Goal: Information Seeking & Learning: Find specific fact

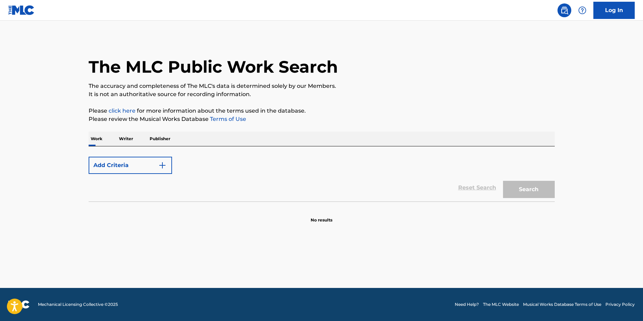
click at [129, 138] on p "Writer" at bounding box center [126, 139] width 18 height 14
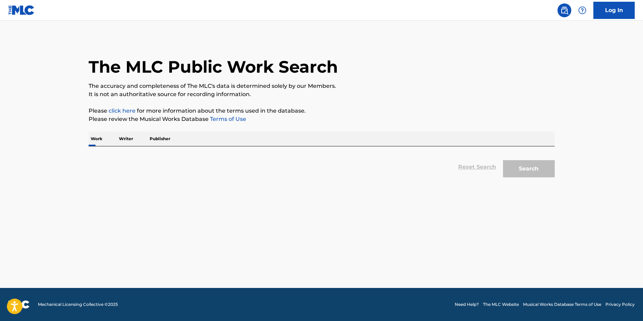
click at [129, 138] on p "Writer" at bounding box center [126, 139] width 18 height 14
click at [100, 137] on p "Work" at bounding box center [97, 139] width 16 height 14
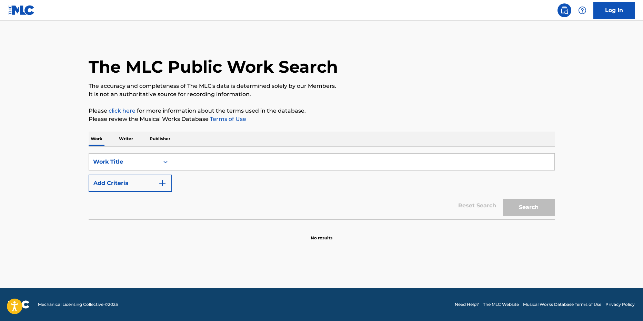
click at [208, 167] on input "Search Form" at bounding box center [363, 162] width 382 height 17
paste input "Sergey Naydun"
type input "Sergey Naydun"
click at [503, 199] on button "Search" at bounding box center [529, 207] width 52 height 17
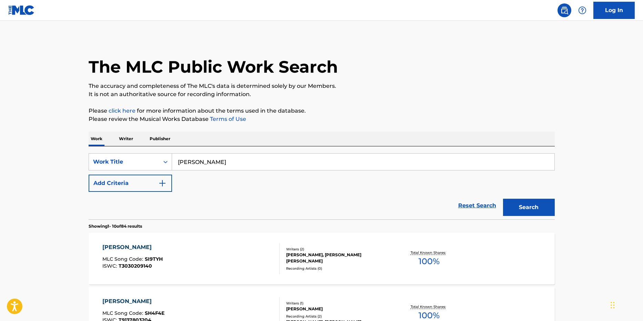
click at [124, 138] on p "Writer" at bounding box center [126, 139] width 18 height 14
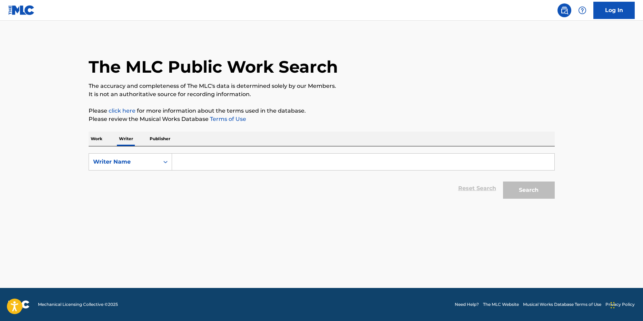
click at [271, 159] on input "Search Form" at bounding box center [363, 162] width 382 height 17
paste input "Sergey Naydun"
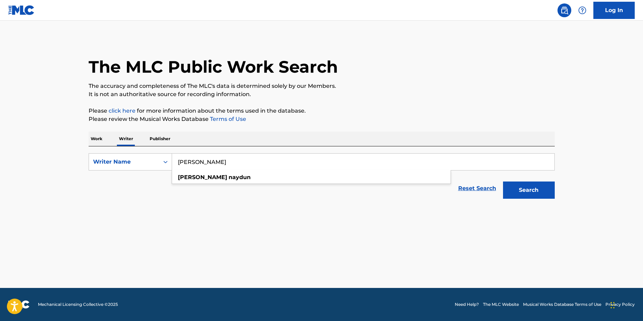
type input "Sergey Naydun"
click at [528, 192] on button "Search" at bounding box center [529, 190] width 52 height 17
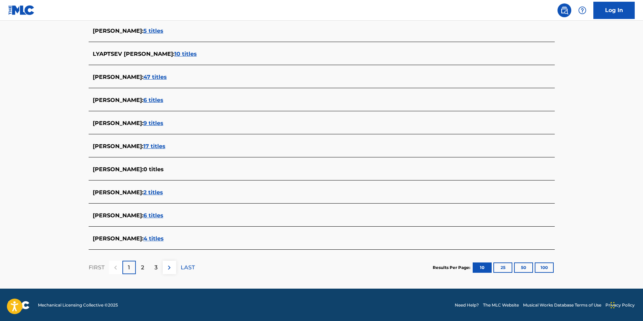
scroll to position [195, 0]
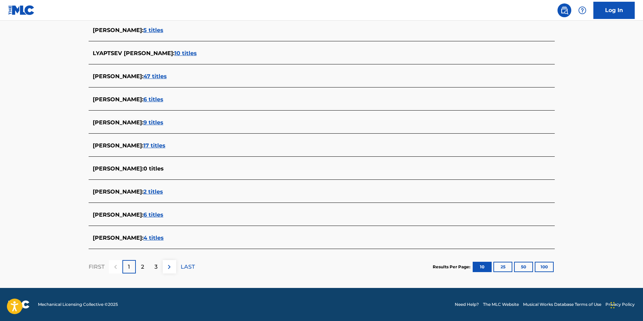
click at [162, 236] on span "4 titles" at bounding box center [153, 238] width 20 height 7
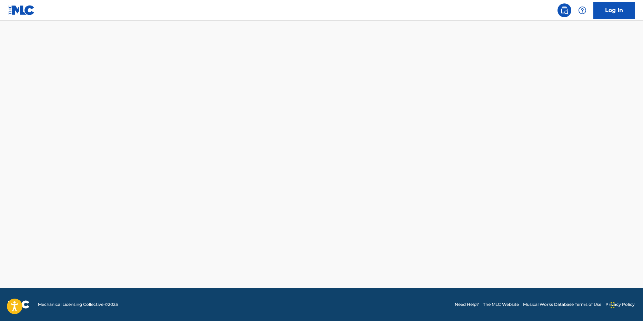
scroll to position [195, 0]
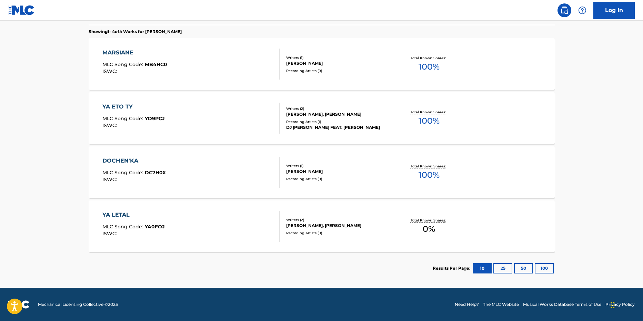
click at [122, 108] on div "YA ETO TY" at bounding box center [133, 107] width 62 height 8
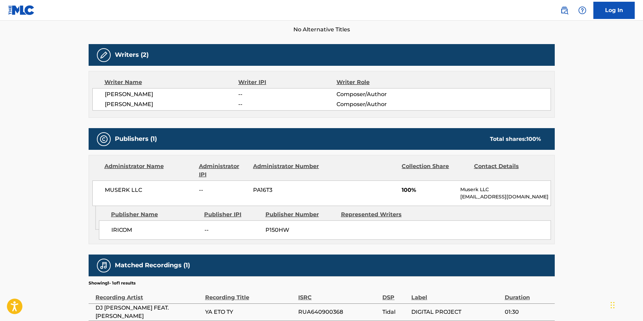
scroll to position [139, 0]
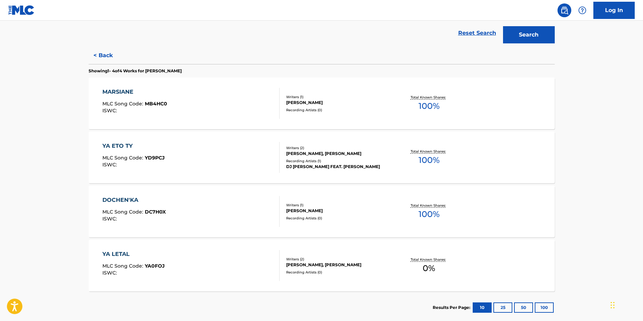
scroll to position [172, 0]
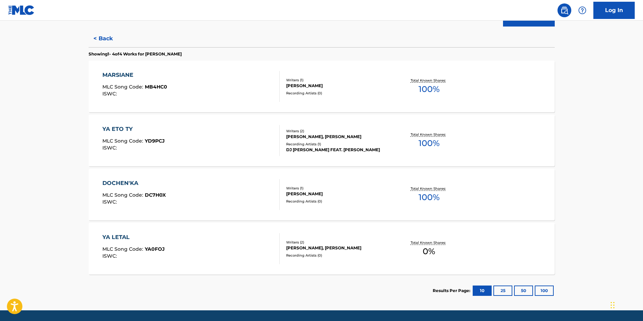
click at [302, 137] on div "MURAT NASYROV, SERGEY NAYDUN" at bounding box center [338, 137] width 104 height 6
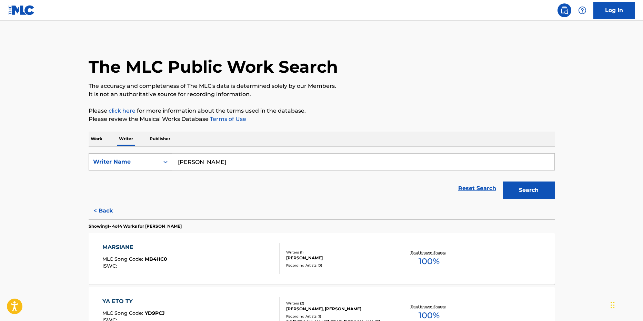
drag, startPoint x: 237, startPoint y: 165, endPoint x: 152, endPoint y: 155, distance: 86.1
click at [152, 155] on div "SearchWithCriteriac5ab126e-80fc-4f86-a73f-0456fc84028f Writer Name Sergey Naydun" at bounding box center [322, 161] width 466 height 17
type input "v"
type input "мурат насыров"
click at [503, 182] on button "Search" at bounding box center [529, 190] width 52 height 17
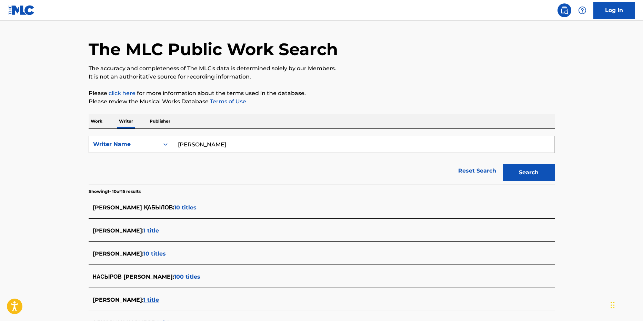
scroll to position [34, 0]
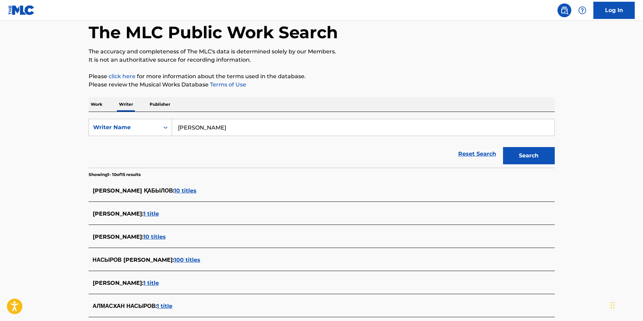
click at [200, 263] on span "100 titles" at bounding box center [187, 260] width 26 height 7
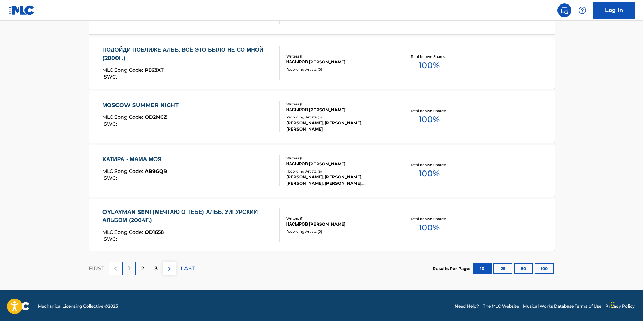
scroll to position [522, 0]
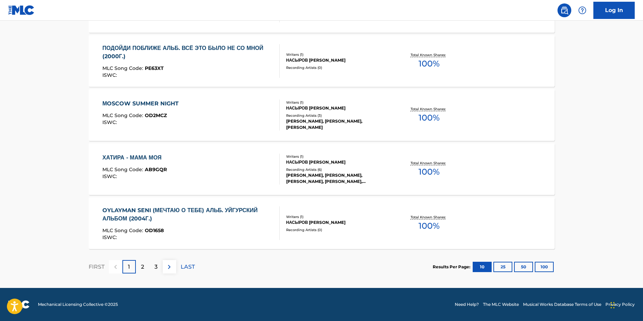
click at [142, 272] on div "2" at bounding box center [142, 266] width 13 height 13
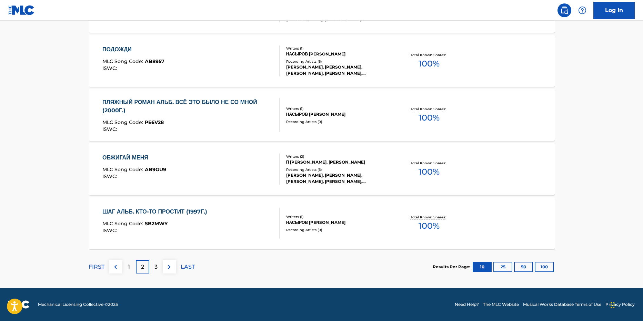
click at [158, 261] on div "3" at bounding box center [155, 266] width 13 height 13
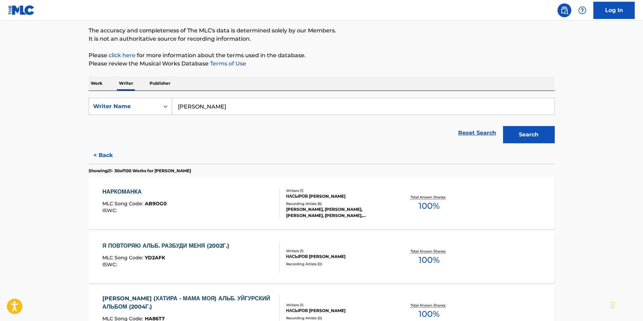
scroll to position [0, 0]
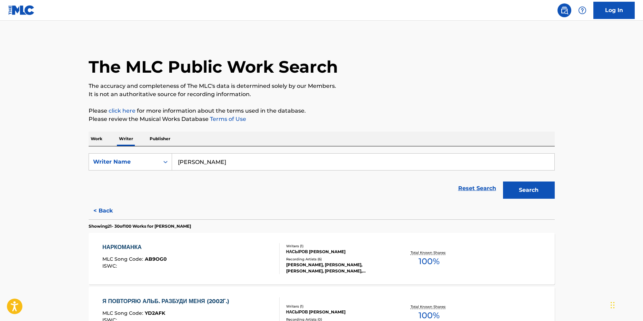
click at [102, 137] on p "Work" at bounding box center [97, 139] width 16 height 14
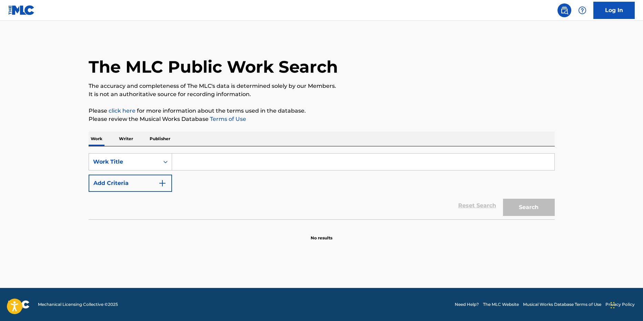
click at [221, 156] on input "Search Form" at bounding box center [363, 162] width 382 height 17
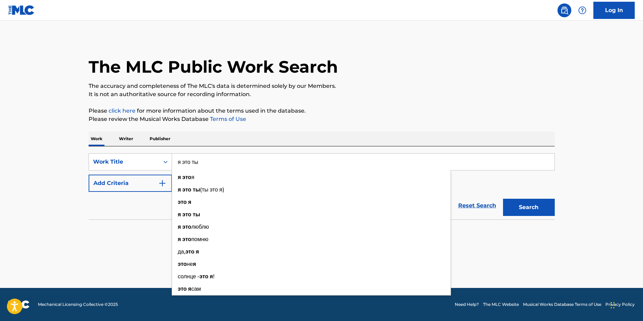
type input "я это ты"
click at [503, 199] on button "Search" at bounding box center [529, 207] width 52 height 17
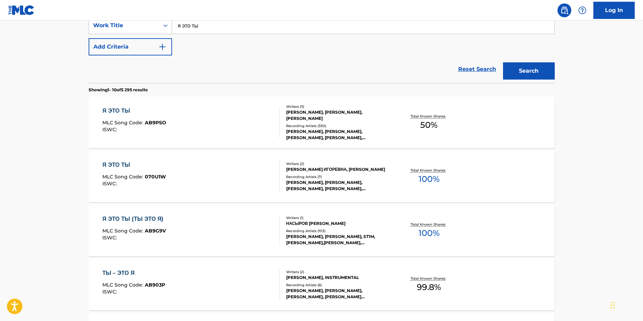
scroll to position [138, 0]
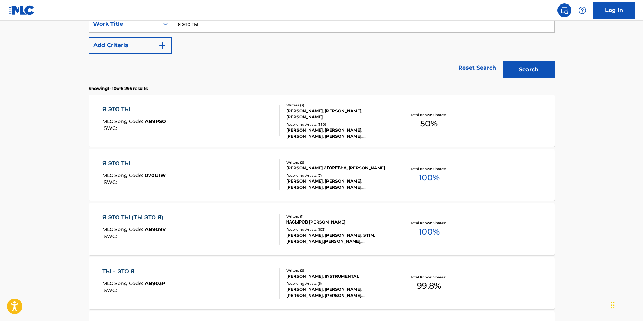
click at [130, 217] on div "Я ЭТО ТЫ (ТЫ ЭТО Я)" at bounding box center [134, 218] width 64 height 8
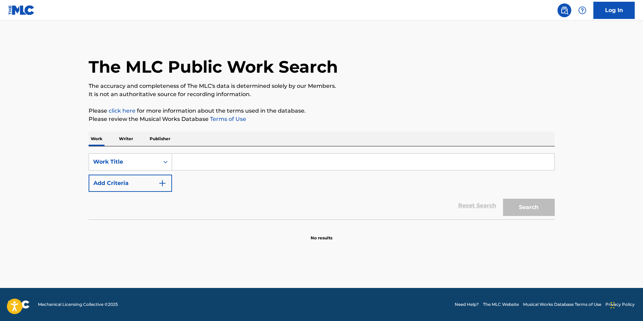
click at [199, 164] on input "Search Form" at bounding box center [363, 162] width 382 height 17
paste input "digital love"
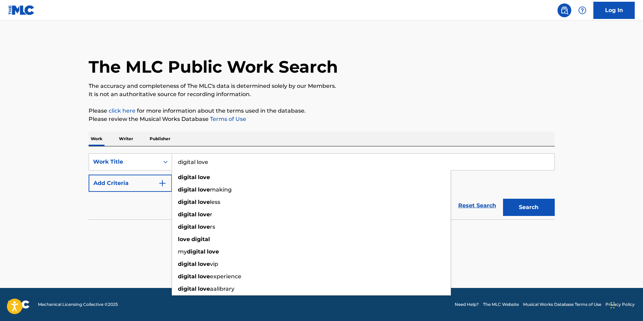
type input "digital love"
click at [503, 199] on button "Search" at bounding box center [529, 207] width 52 height 17
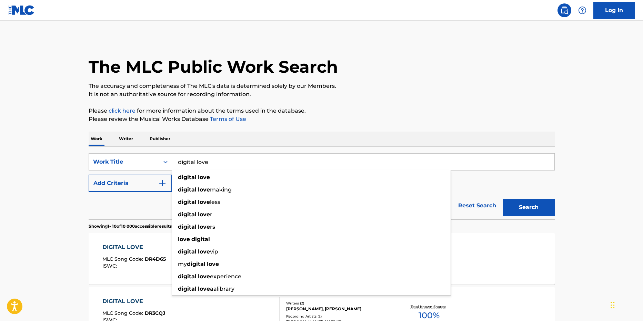
click at [125, 142] on p "Writer" at bounding box center [126, 139] width 18 height 14
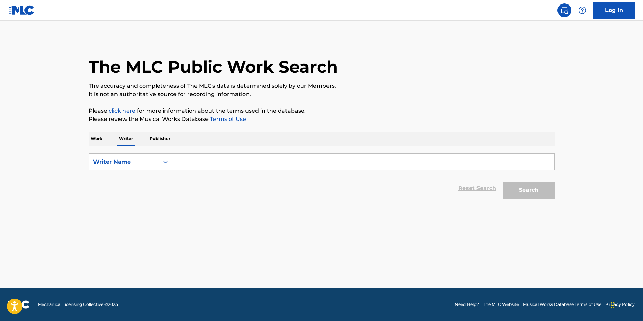
click at [222, 165] on input "Search Form" at bounding box center [363, 162] width 382 height 17
paste input "Guy-Manuel de Homem-Christo"
click at [503, 182] on button "Search" at bounding box center [529, 190] width 52 height 17
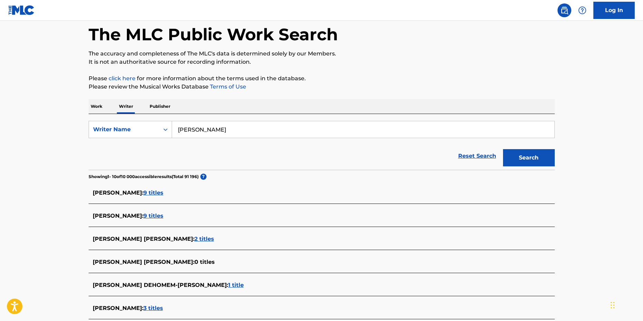
scroll to position [34, 0]
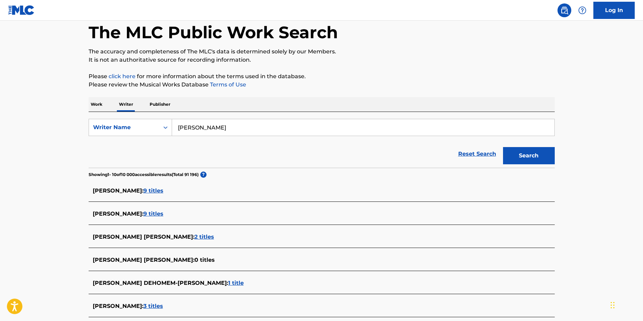
click at [163, 190] on span "9 titles" at bounding box center [153, 190] width 20 height 7
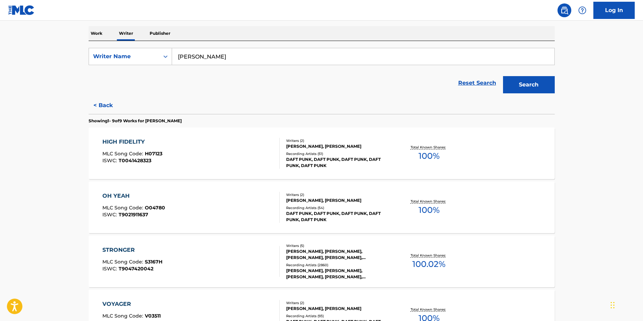
scroll to position [52, 0]
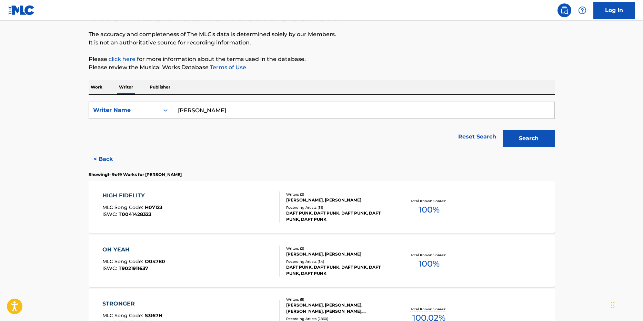
click at [533, 133] on button "Search" at bounding box center [529, 138] width 52 height 17
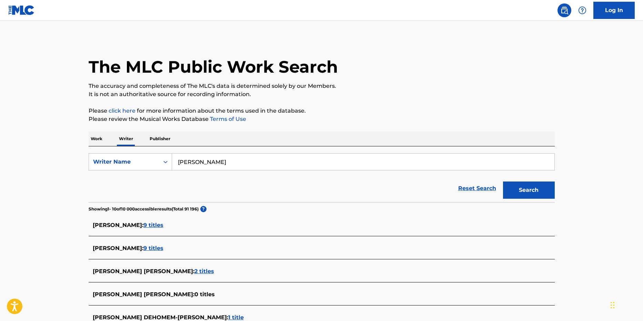
click at [163, 250] on span "9 titles" at bounding box center [153, 248] width 20 height 7
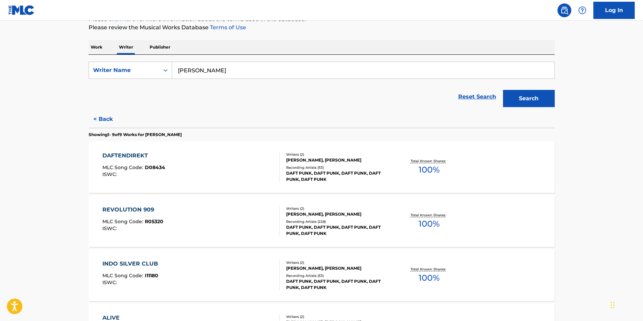
scroll to position [52, 0]
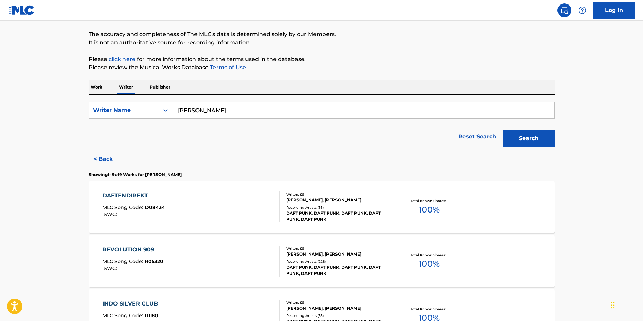
click at [524, 143] on button "Search" at bounding box center [529, 138] width 52 height 17
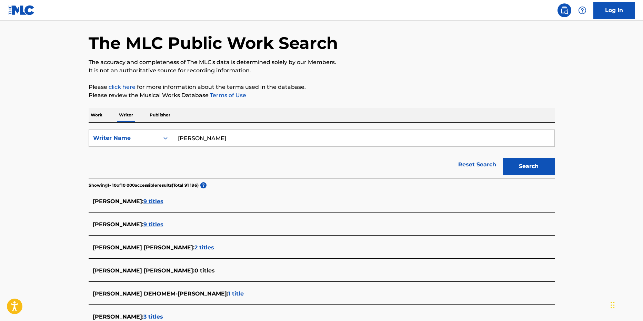
scroll to position [69, 0]
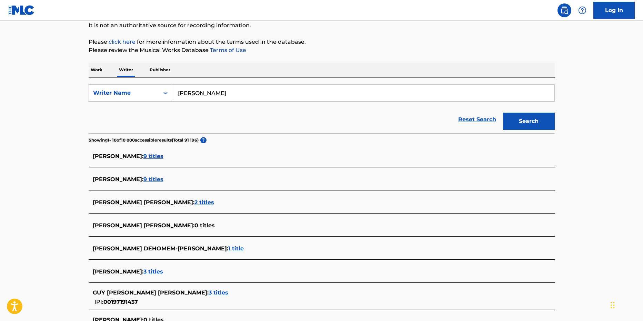
click at [199, 202] on span "2 titles" at bounding box center [204, 202] width 20 height 7
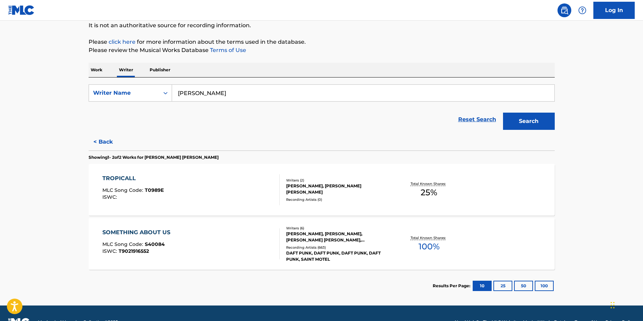
drag, startPoint x: 525, startPoint y: 116, endPoint x: 515, endPoint y: 117, distance: 10.1
click at [524, 116] on button "Search" at bounding box center [529, 121] width 52 height 17
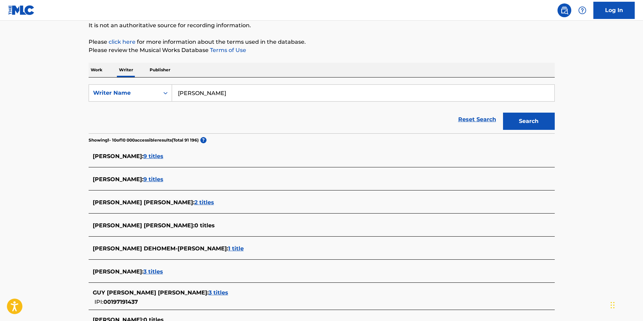
click at [228, 247] on span "1 title" at bounding box center [236, 248] width 16 height 7
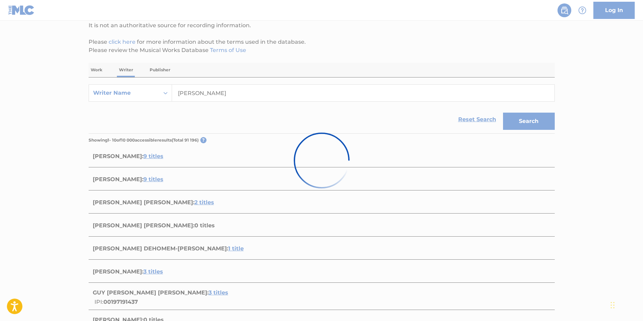
scroll to position [32, 0]
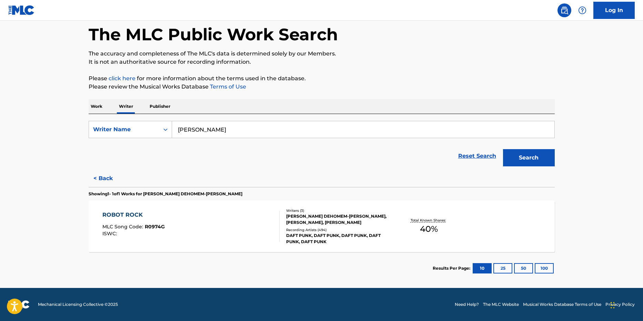
click at [531, 157] on button "Search" at bounding box center [529, 157] width 52 height 17
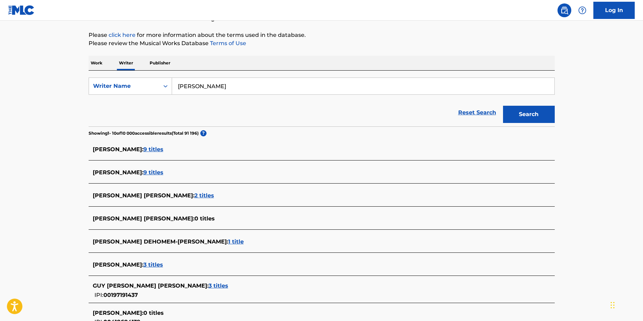
scroll to position [103, 0]
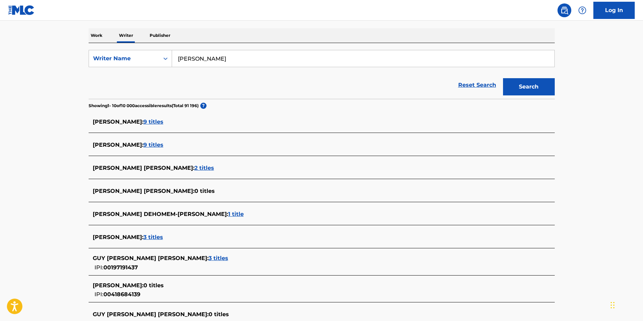
click at [163, 236] on span "3 titles" at bounding box center [153, 237] width 20 height 7
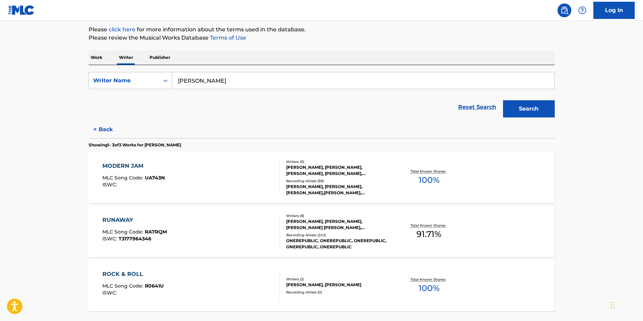
scroll to position [72, 0]
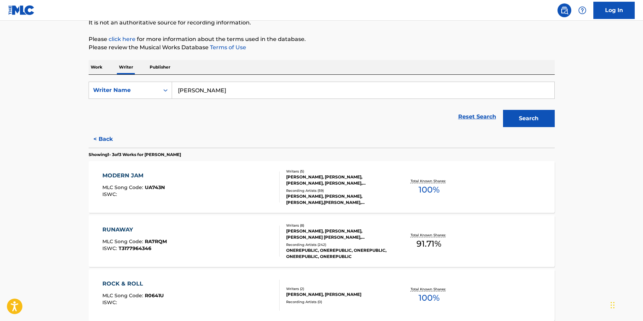
click at [514, 119] on button "Search" at bounding box center [529, 118] width 52 height 17
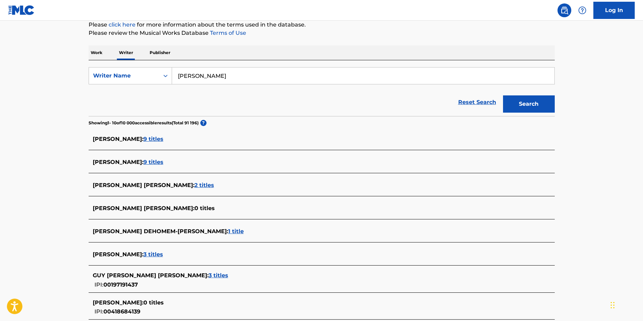
scroll to position [103, 0]
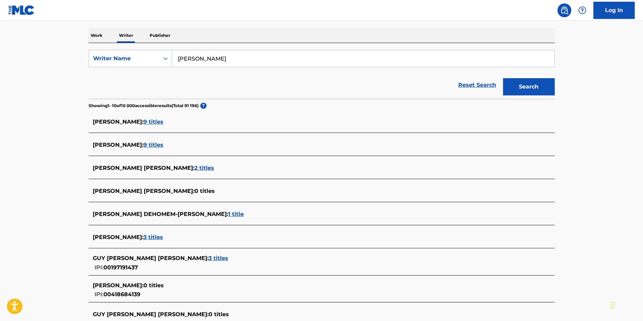
click at [208, 257] on span "3 titles" at bounding box center [218, 258] width 20 height 7
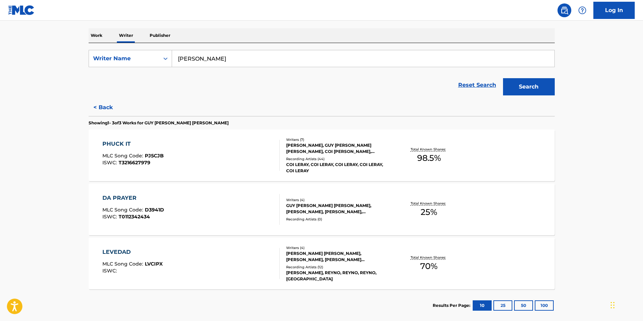
drag, startPoint x: 517, startPoint y: 90, endPoint x: 501, endPoint y: 99, distance: 17.7
click at [516, 92] on button "Search" at bounding box center [529, 86] width 52 height 17
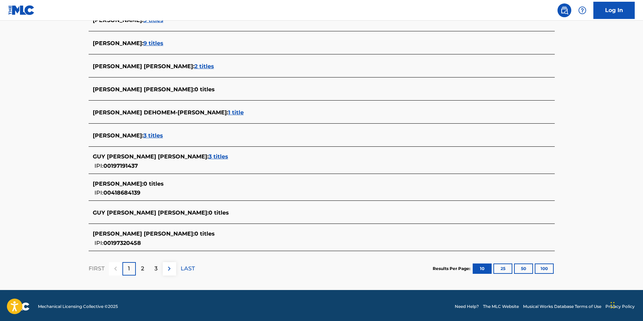
scroll to position [207, 0]
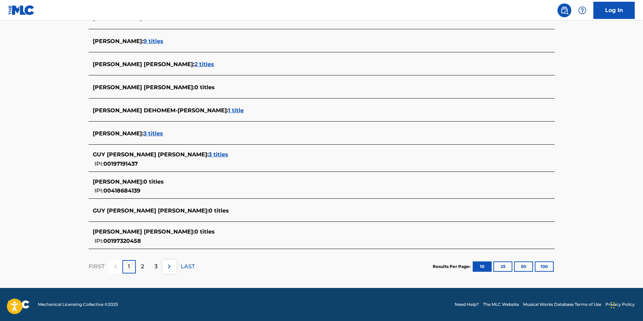
click at [143, 263] on p "2" at bounding box center [142, 267] width 3 height 8
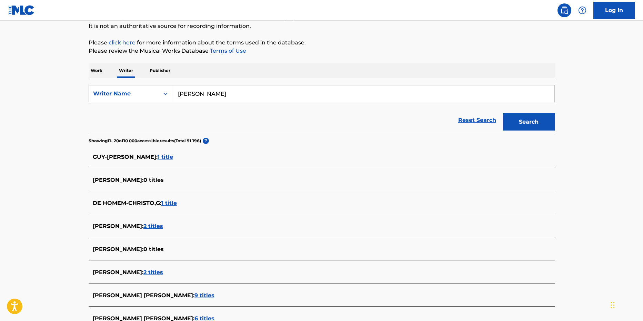
scroll to position [69, 0]
click at [173, 155] on span "1 title" at bounding box center [165, 156] width 16 height 7
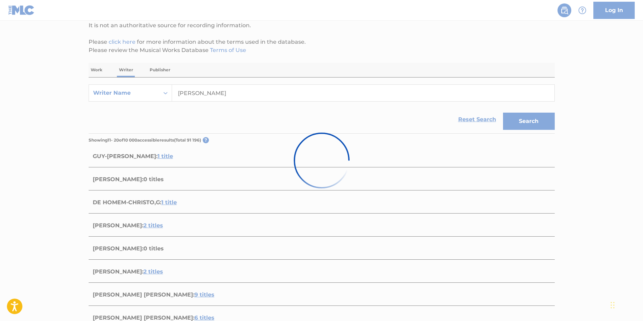
scroll to position [32, 0]
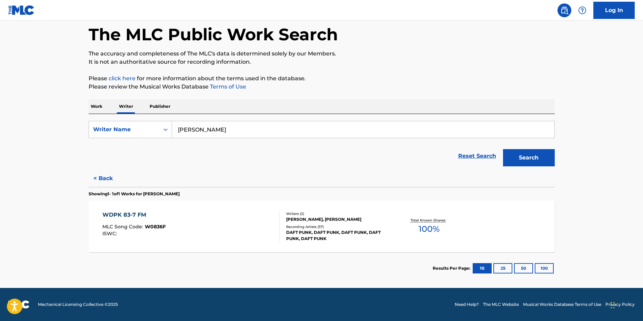
click at [533, 162] on button "Search" at bounding box center [529, 157] width 52 height 17
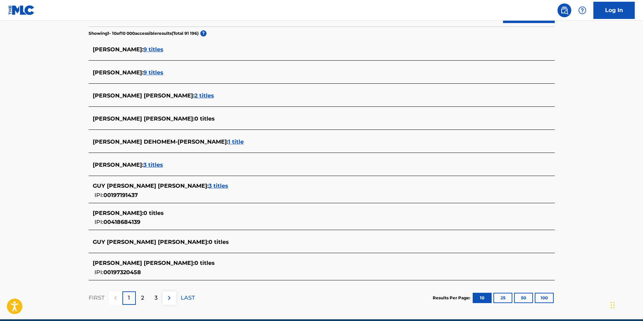
scroll to position [207, 0]
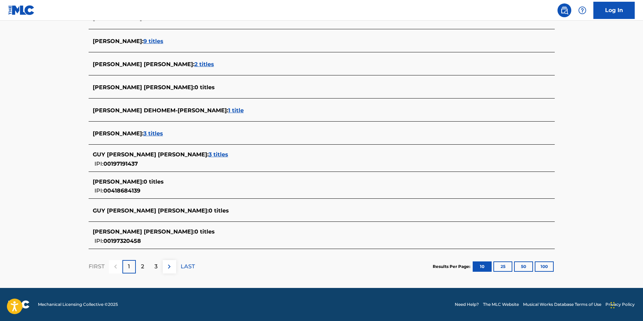
click at [139, 264] on div "2" at bounding box center [142, 266] width 13 height 13
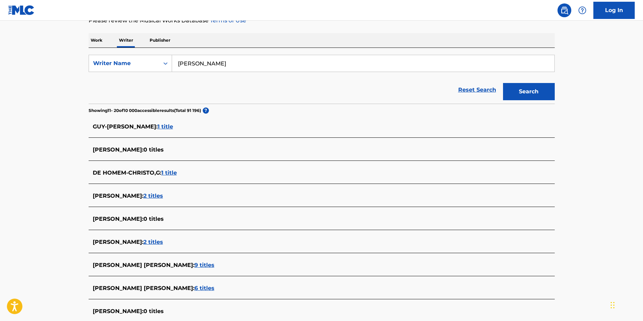
scroll to position [138, 0]
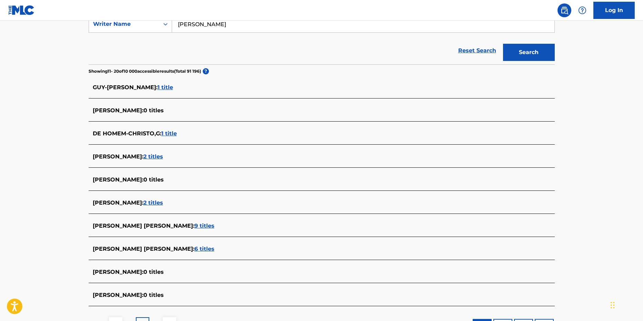
click at [163, 200] on span "2 titles" at bounding box center [153, 203] width 20 height 7
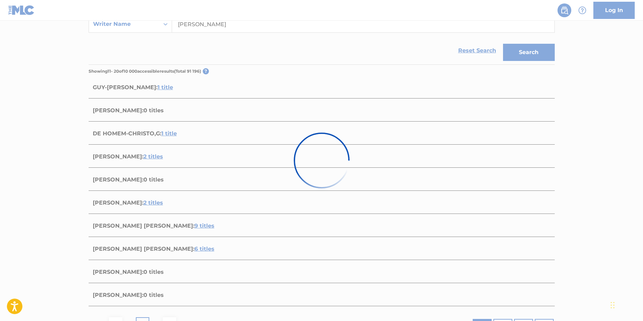
scroll to position [86, 0]
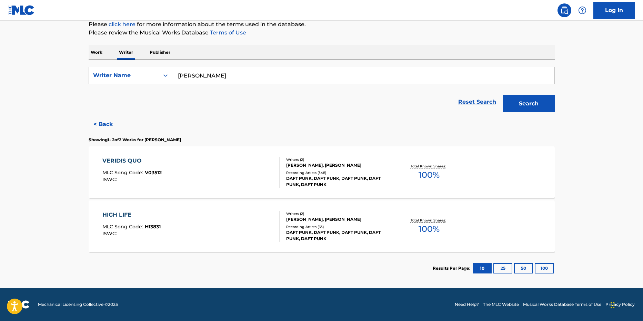
drag, startPoint x: 523, startPoint y: 104, endPoint x: 510, endPoint y: 127, distance: 26.2
click at [522, 104] on button "Search" at bounding box center [529, 103] width 52 height 17
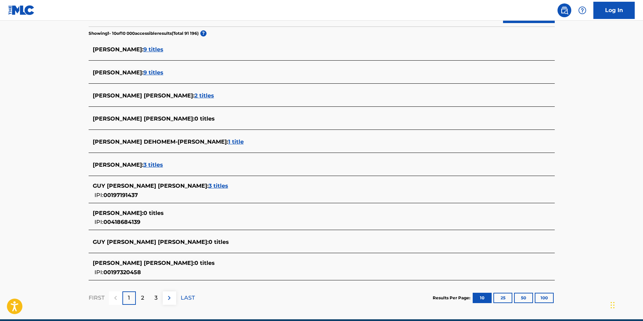
scroll to position [207, 0]
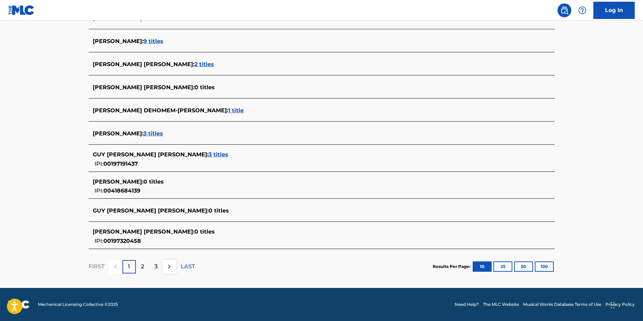
click at [143, 266] on p "2" at bounding box center [142, 267] width 3 height 8
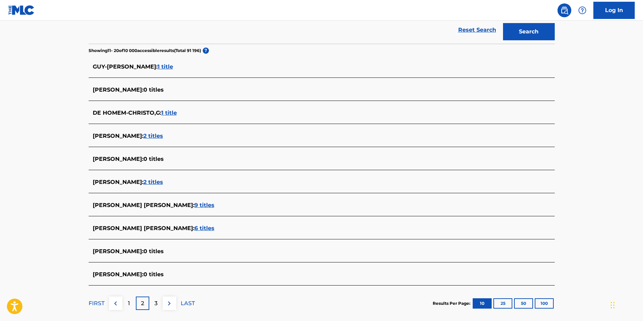
scroll to position [195, 0]
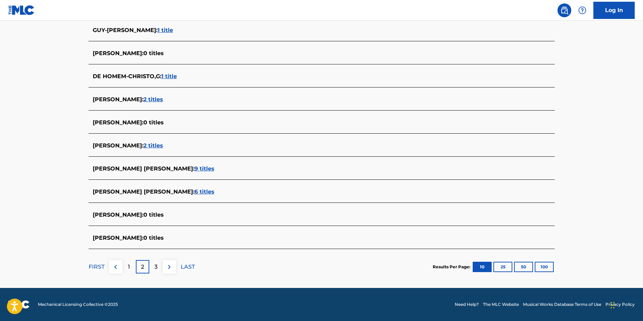
click at [201, 169] on span "9 titles" at bounding box center [204, 168] width 20 height 7
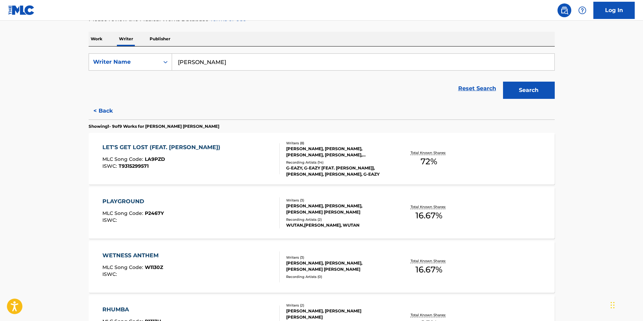
scroll to position [86, 0]
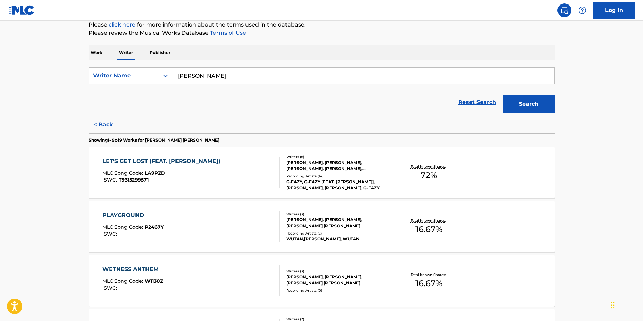
click at [529, 95] on div "Search" at bounding box center [526, 103] width 55 height 28
click at [521, 104] on button "Search" at bounding box center [529, 103] width 52 height 17
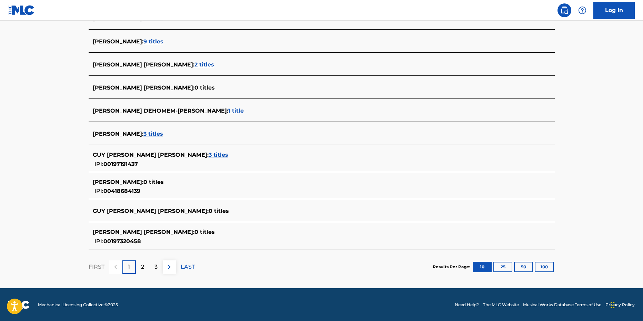
scroll to position [207, 0]
click at [142, 260] on div "2" at bounding box center [142, 266] width 13 height 13
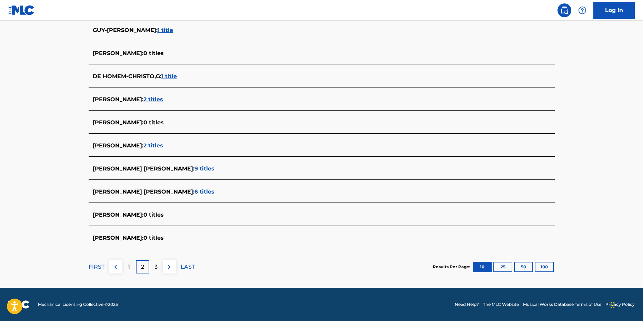
click at [202, 169] on span "9 titles" at bounding box center [204, 168] width 20 height 7
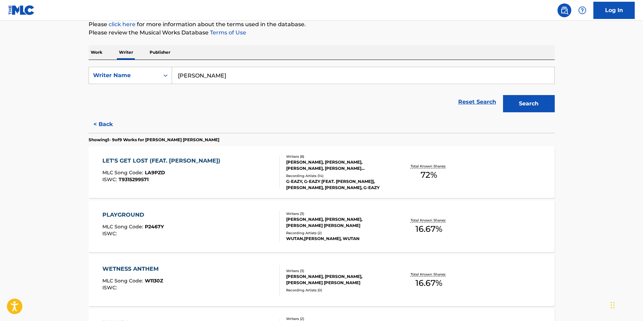
scroll to position [86, 0]
drag, startPoint x: 312, startPoint y: 67, endPoint x: 292, endPoint y: 68, distance: 20.3
click at [292, 68] on div "Guy-Manuel de Homem-Christo" at bounding box center [363, 75] width 383 height 17
drag, startPoint x: 285, startPoint y: 77, endPoint x: 14, endPoint y: 91, distance: 271.9
click at [0, 85] on html "Accessibility Screen-Reader Guide, Feedback, and Issue Reporting | New window L…" at bounding box center [321, 74] width 643 height 321
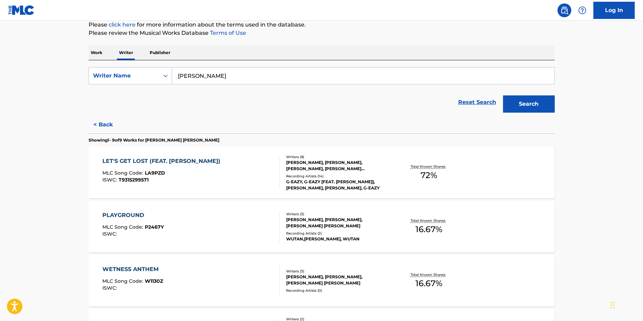
paste input "eorge Duke"
type input "George Duke"
click at [503, 95] on button "Search" at bounding box center [529, 103] width 52 height 17
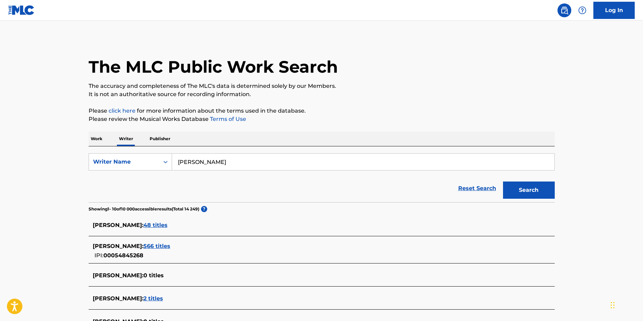
click at [153, 223] on span "48 titles" at bounding box center [155, 225] width 24 height 7
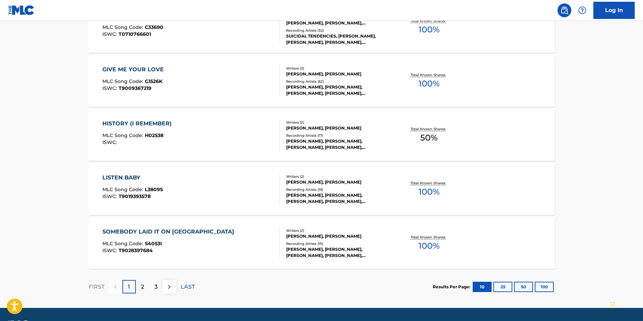
scroll to position [522, 0]
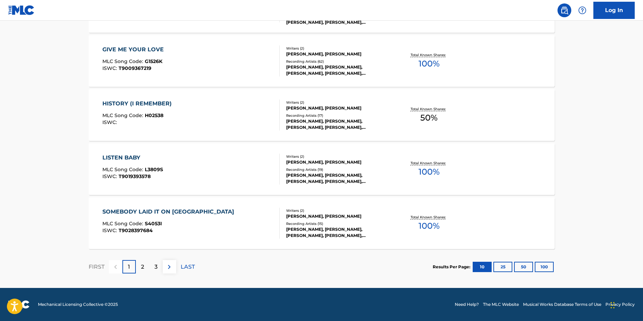
click at [545, 268] on button "100" at bounding box center [543, 267] width 19 height 10
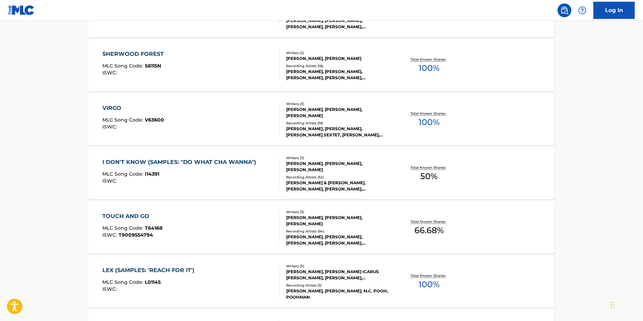
scroll to position [1723, 0]
